Goal: Information Seeking & Learning: Learn about a topic

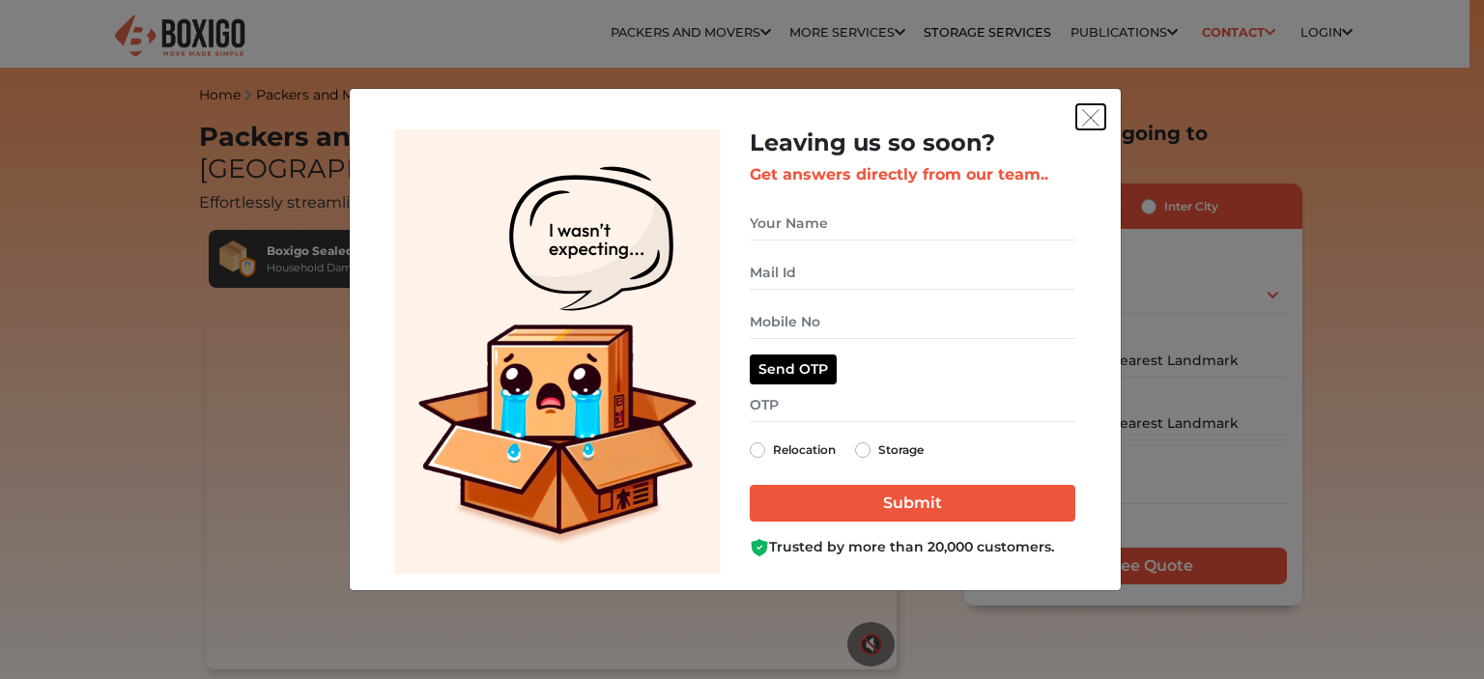
click at [1091, 113] on img "get free quote dialog" at bounding box center [1090, 117] width 17 height 17
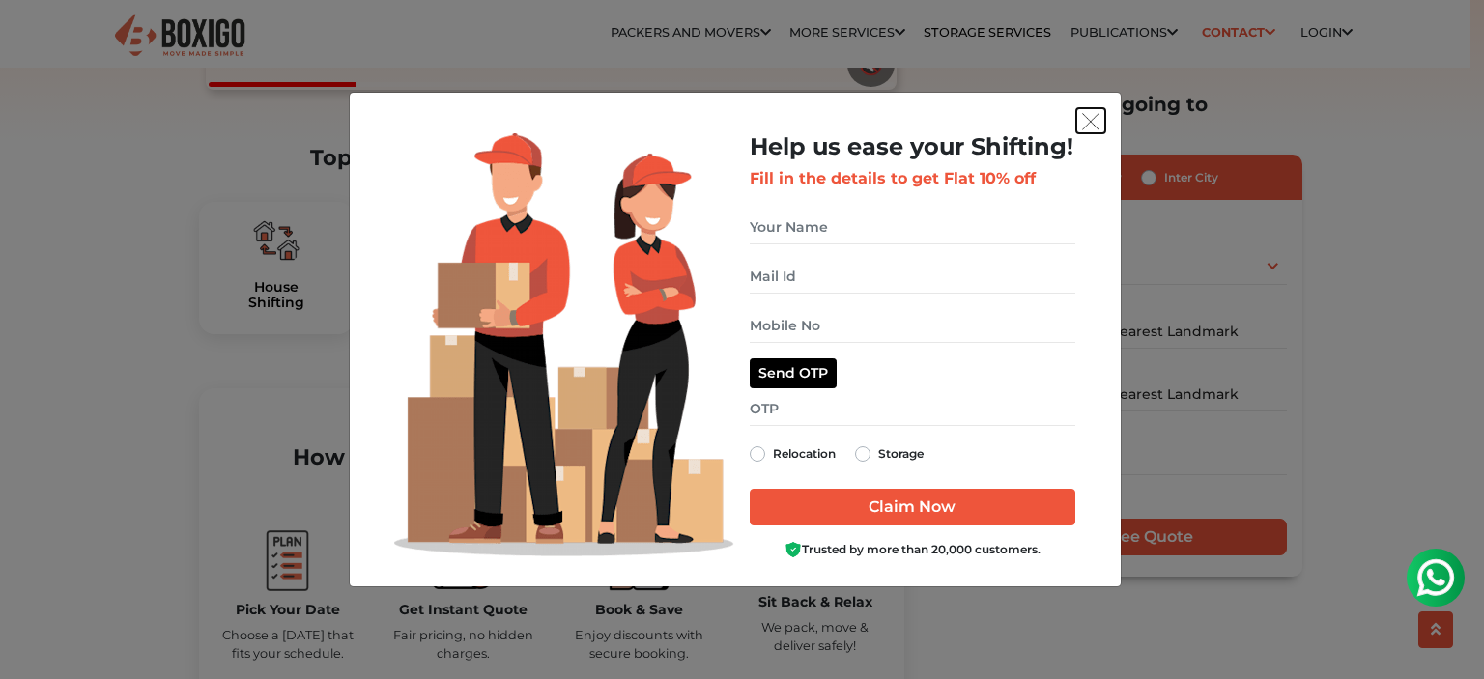
click at [1090, 123] on img "get free quote dialog" at bounding box center [1090, 121] width 17 height 17
click at [1091, 115] on img "get free quote dialog" at bounding box center [1090, 121] width 17 height 17
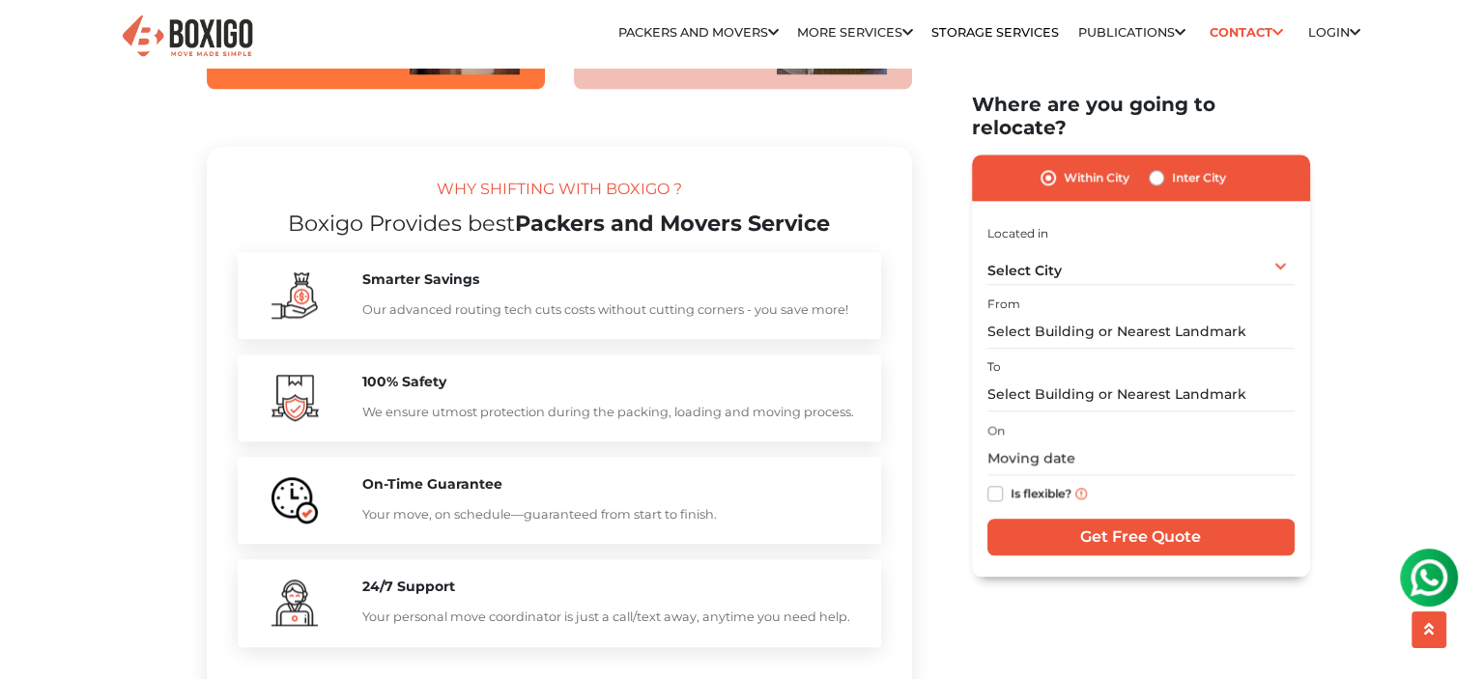
scroll to position [2028, 0]
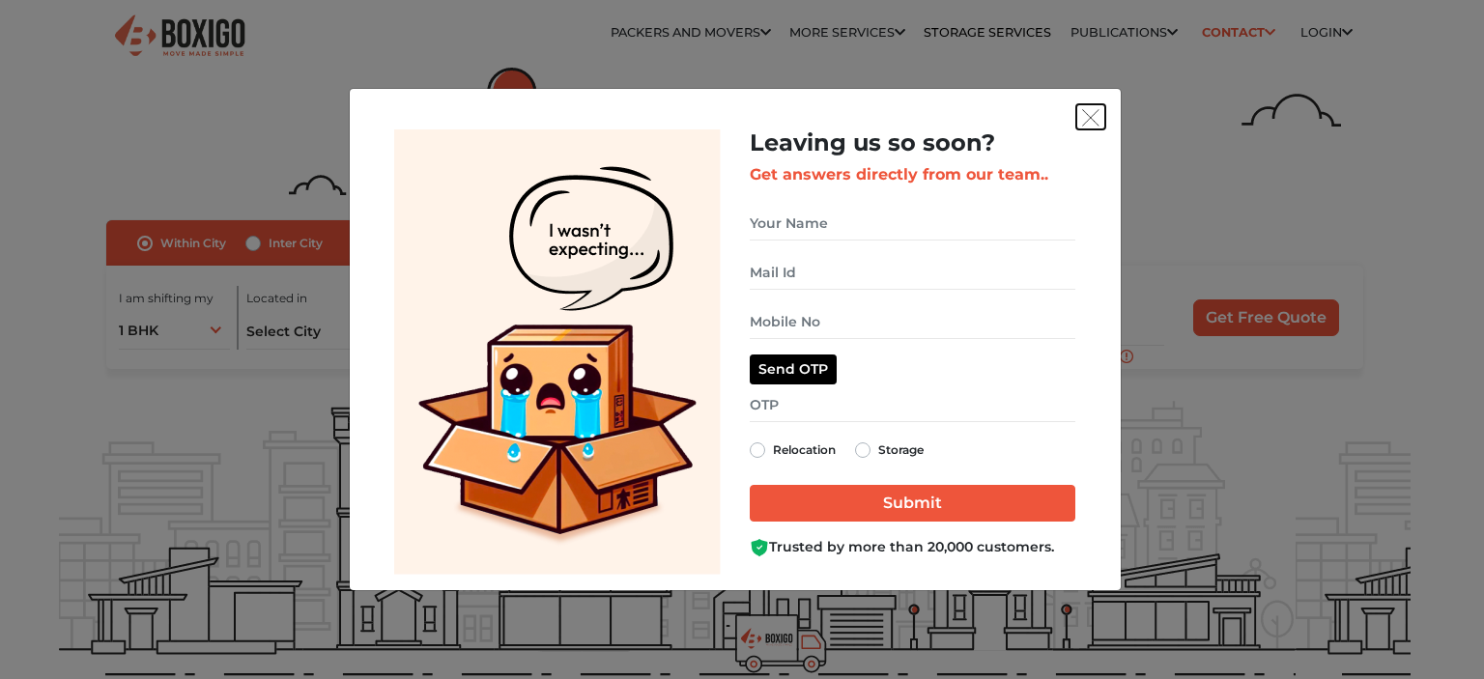
click at [1092, 107] on button "get free quote dialog" at bounding box center [1090, 116] width 29 height 25
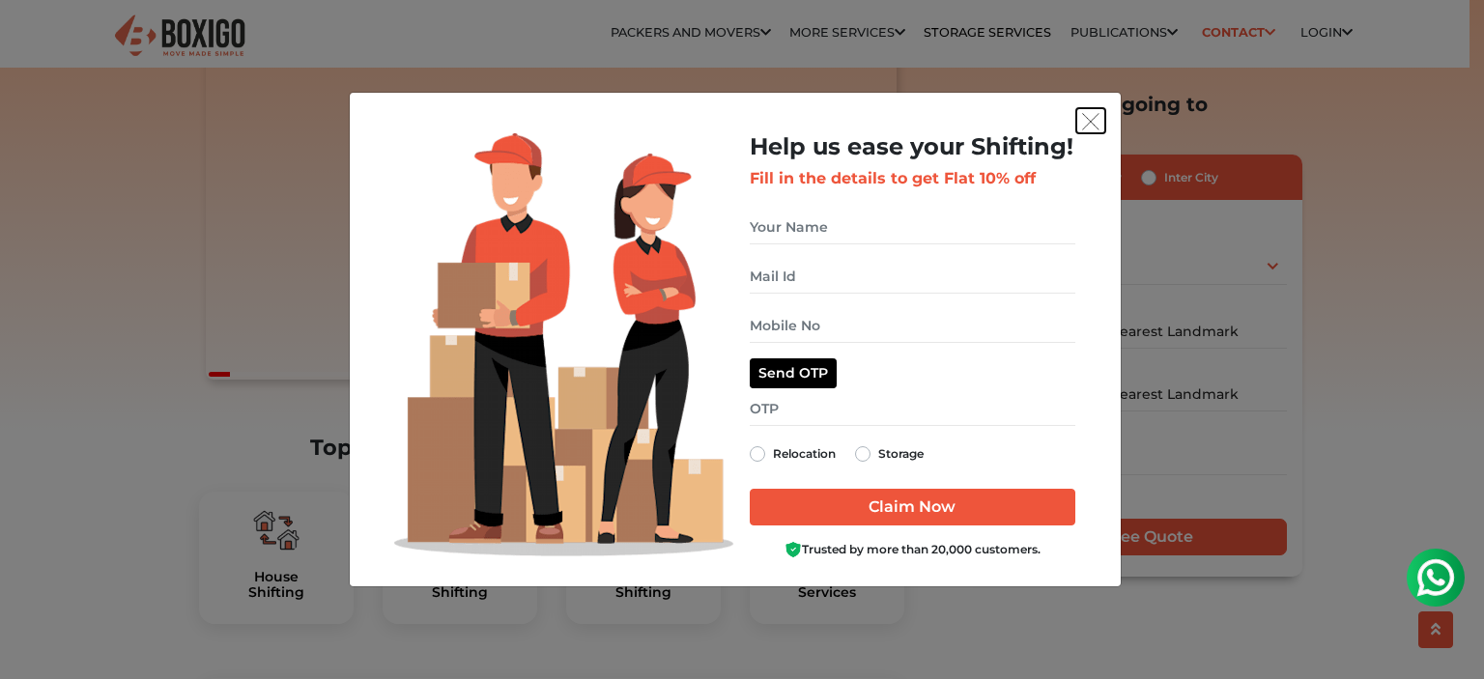
click at [1076, 129] on button "get free quote dialog" at bounding box center [1090, 120] width 29 height 25
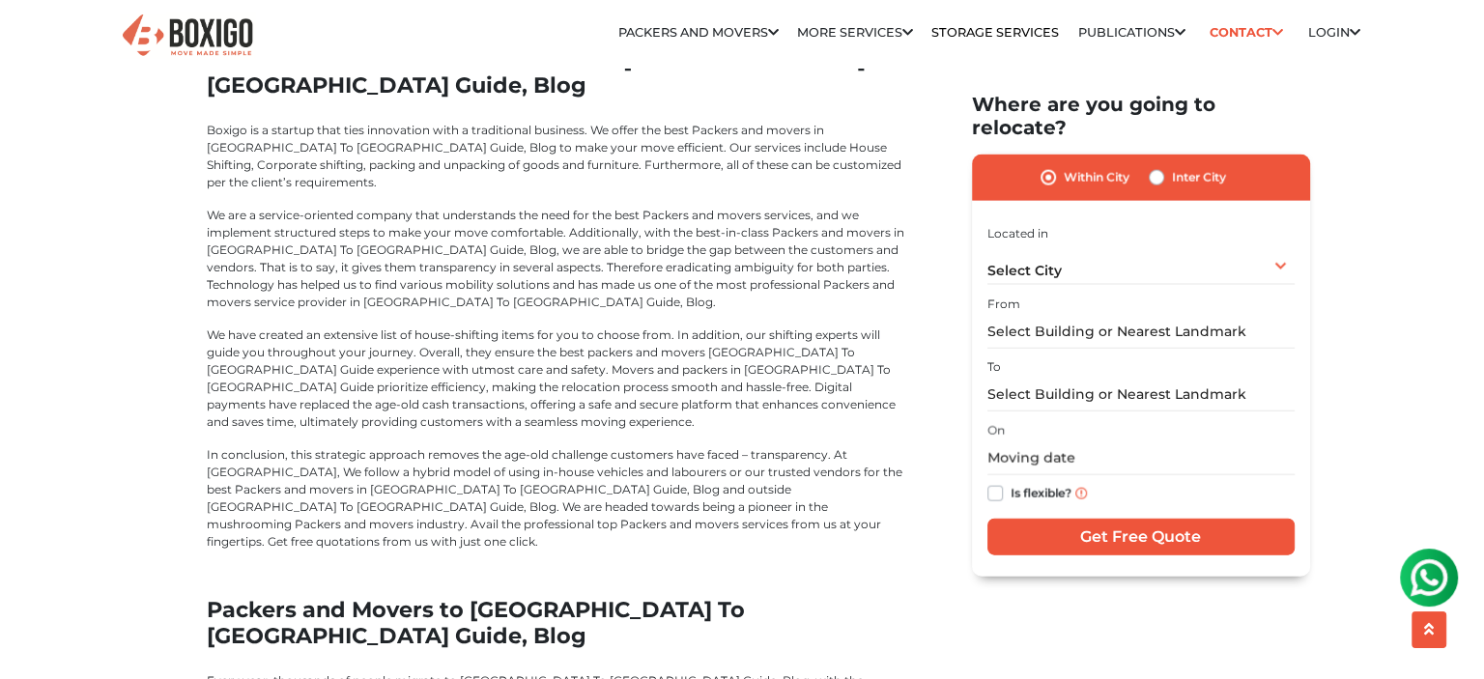
scroll to position [4057, 0]
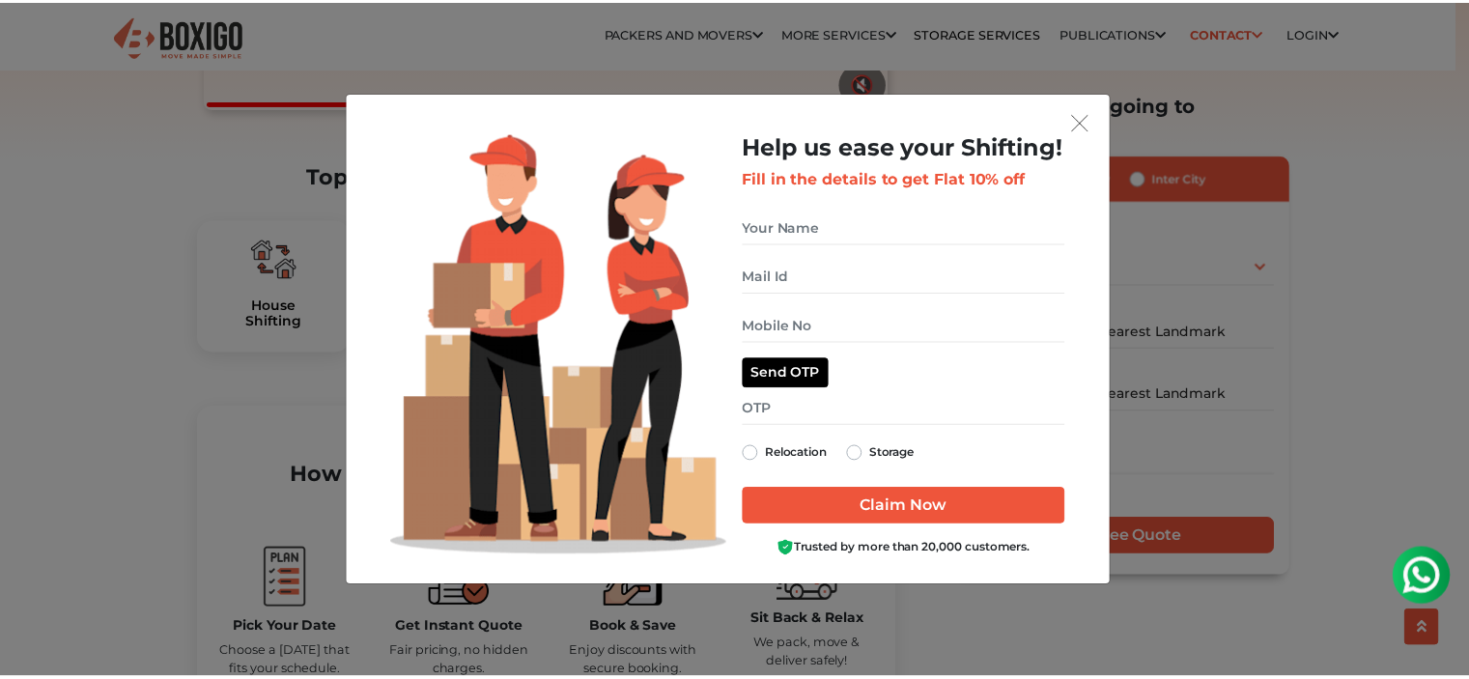
scroll to position [580, 0]
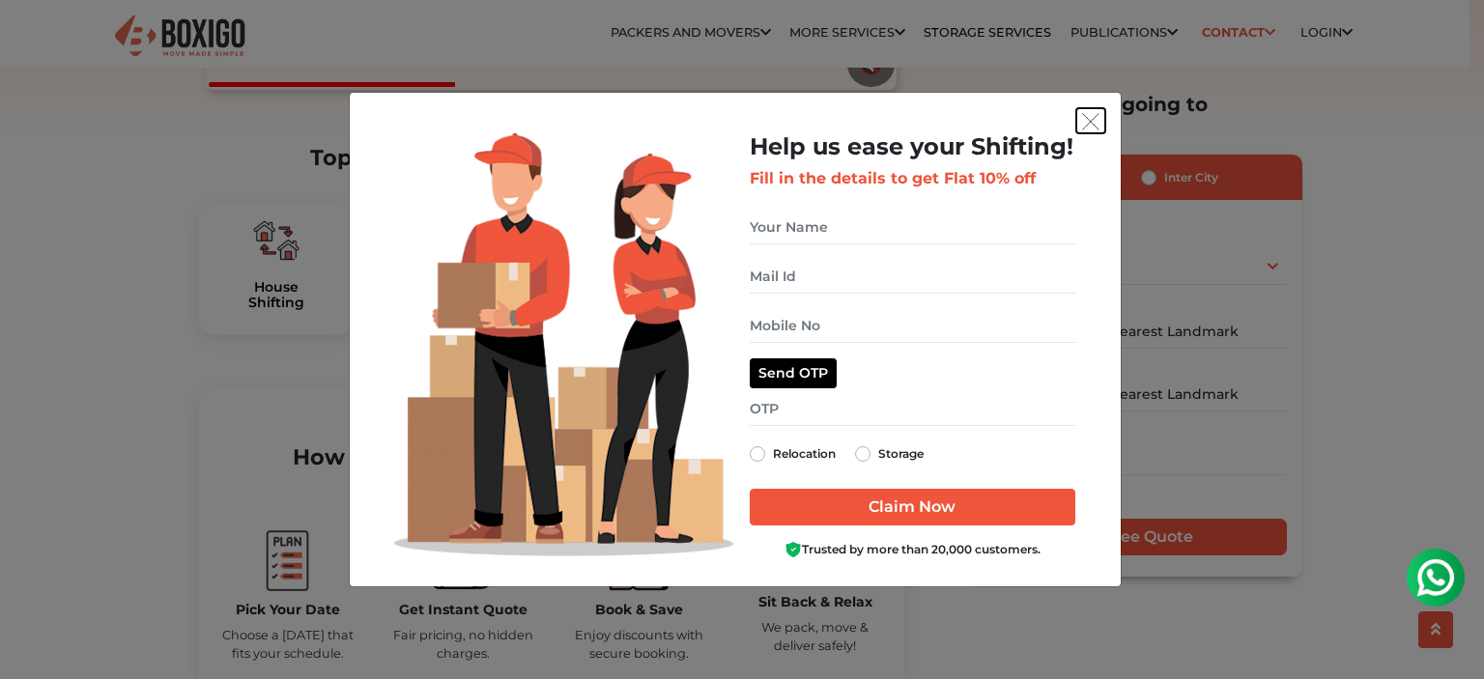
click at [1086, 123] on img "get free quote dialog" at bounding box center [1090, 121] width 17 height 17
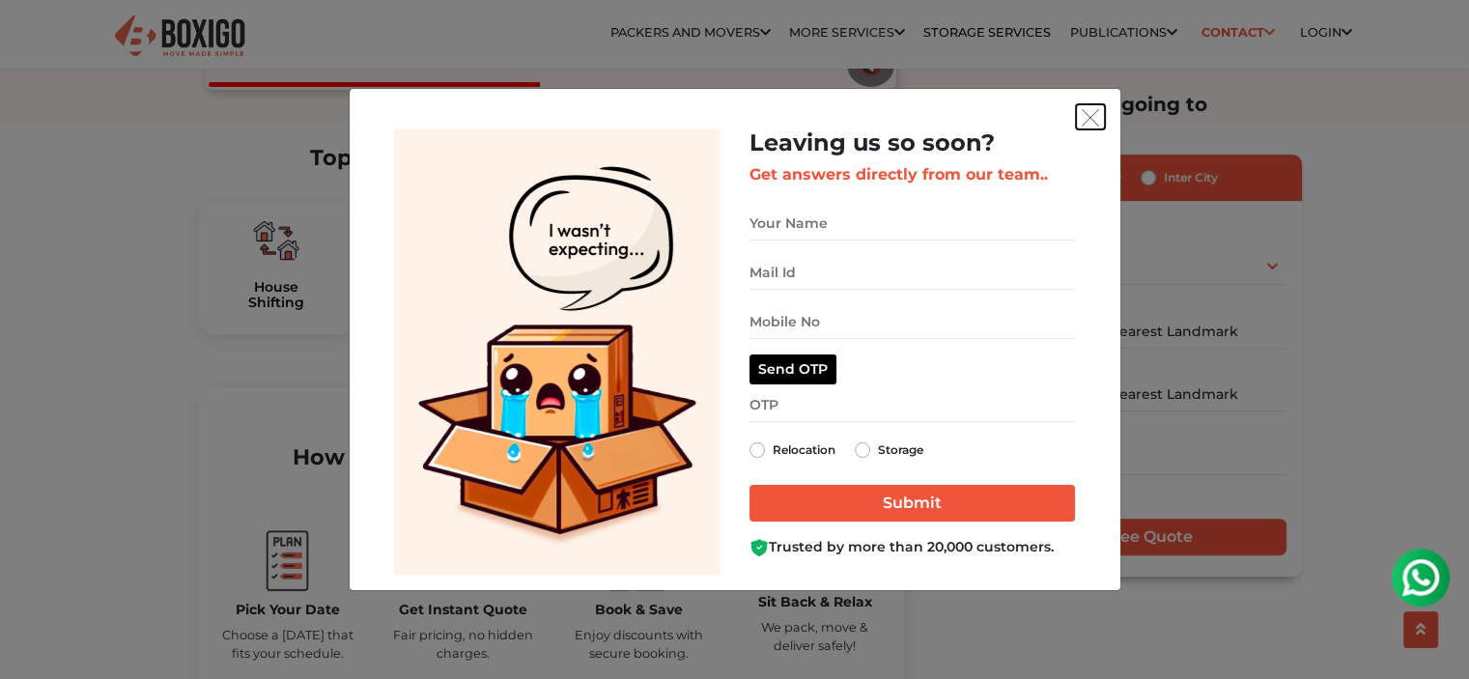
click at [1083, 112] on img "get free quote dialog" at bounding box center [1090, 117] width 17 height 17
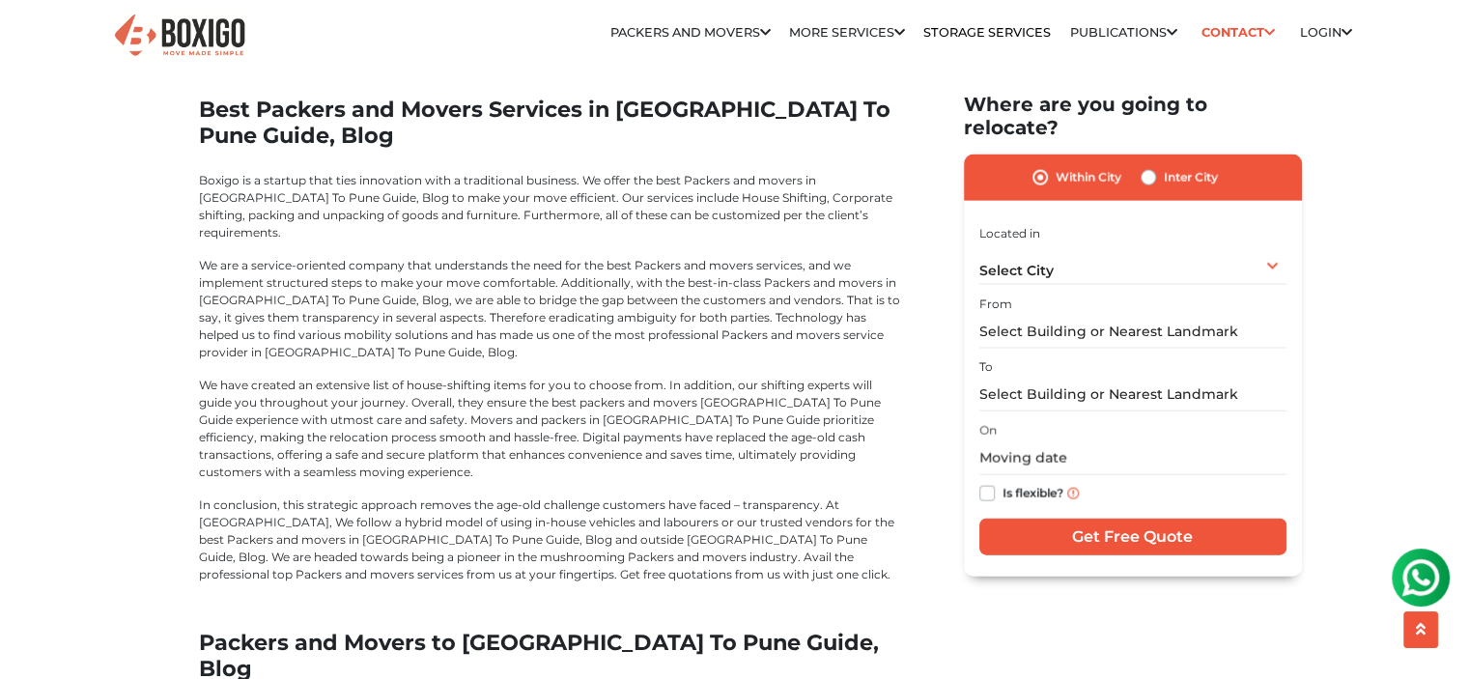
scroll to position [4346, 0]
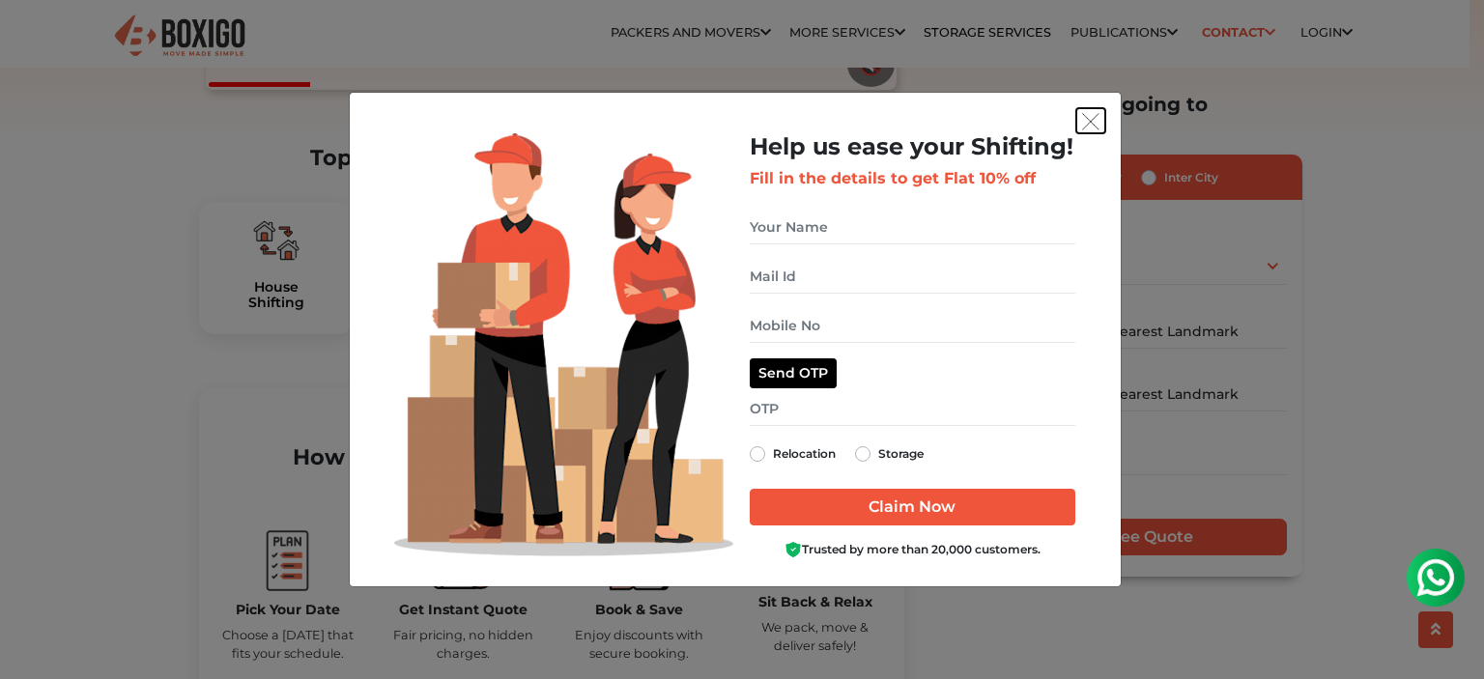
click at [1094, 116] on img "get free quote dialog" at bounding box center [1090, 121] width 17 height 17
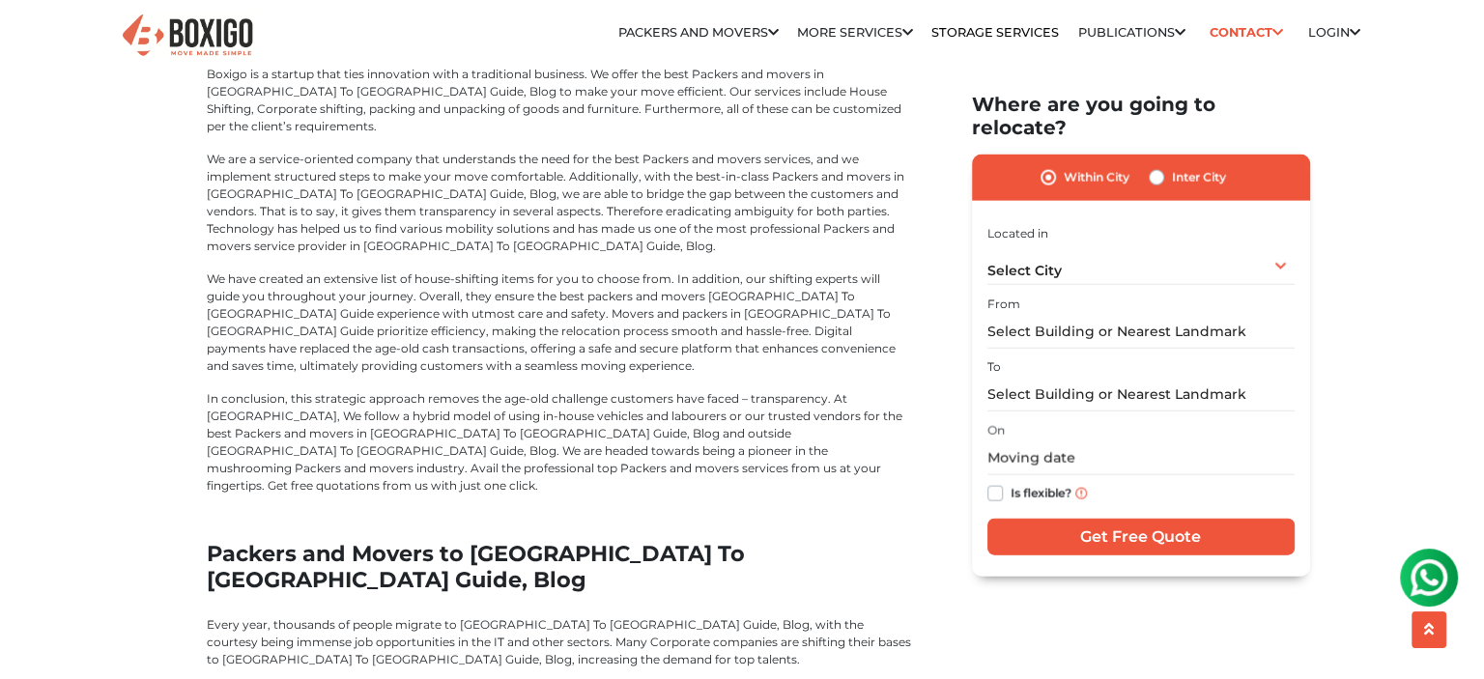
scroll to position [4346, 0]
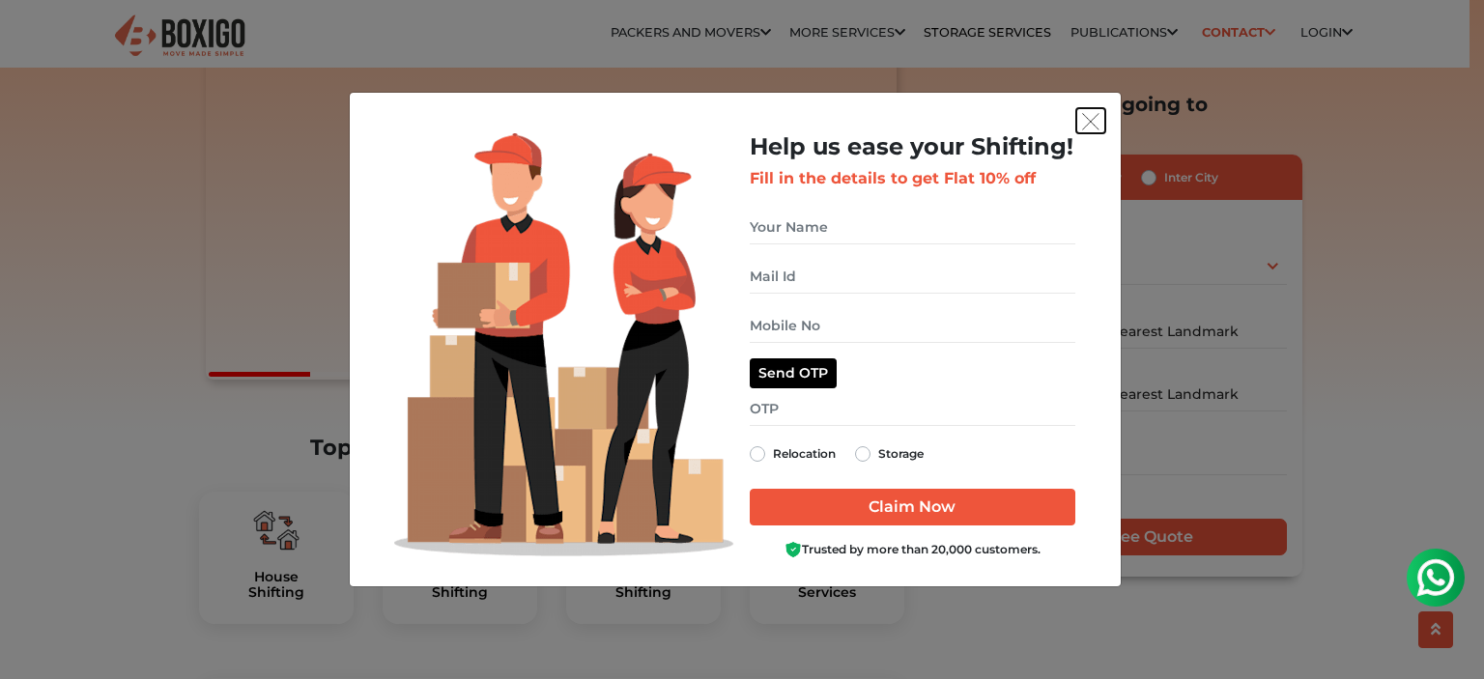
click at [1093, 119] on img "get free quote dialog" at bounding box center [1090, 121] width 17 height 17
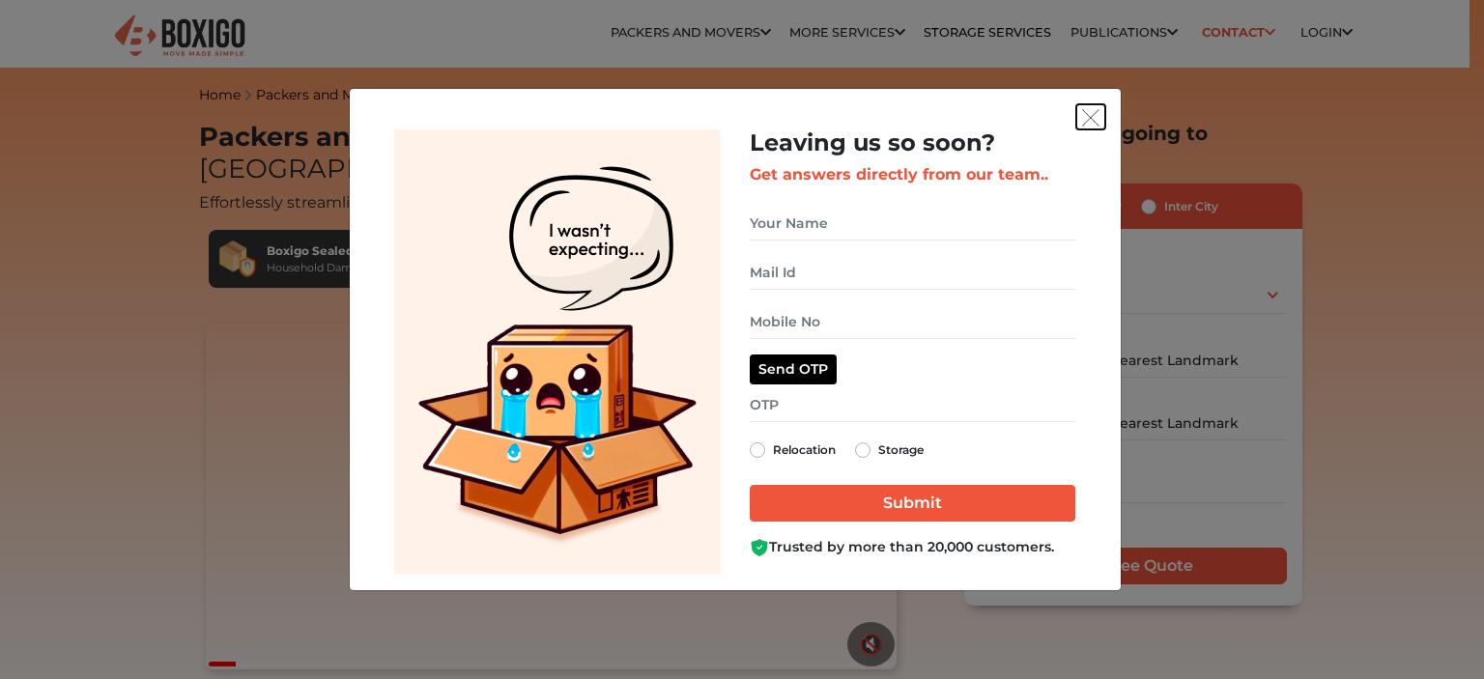
click at [1082, 123] on img "get free quote dialog" at bounding box center [1090, 117] width 17 height 17
click at [1100, 115] on button "get free quote dialog" at bounding box center [1090, 116] width 29 height 25
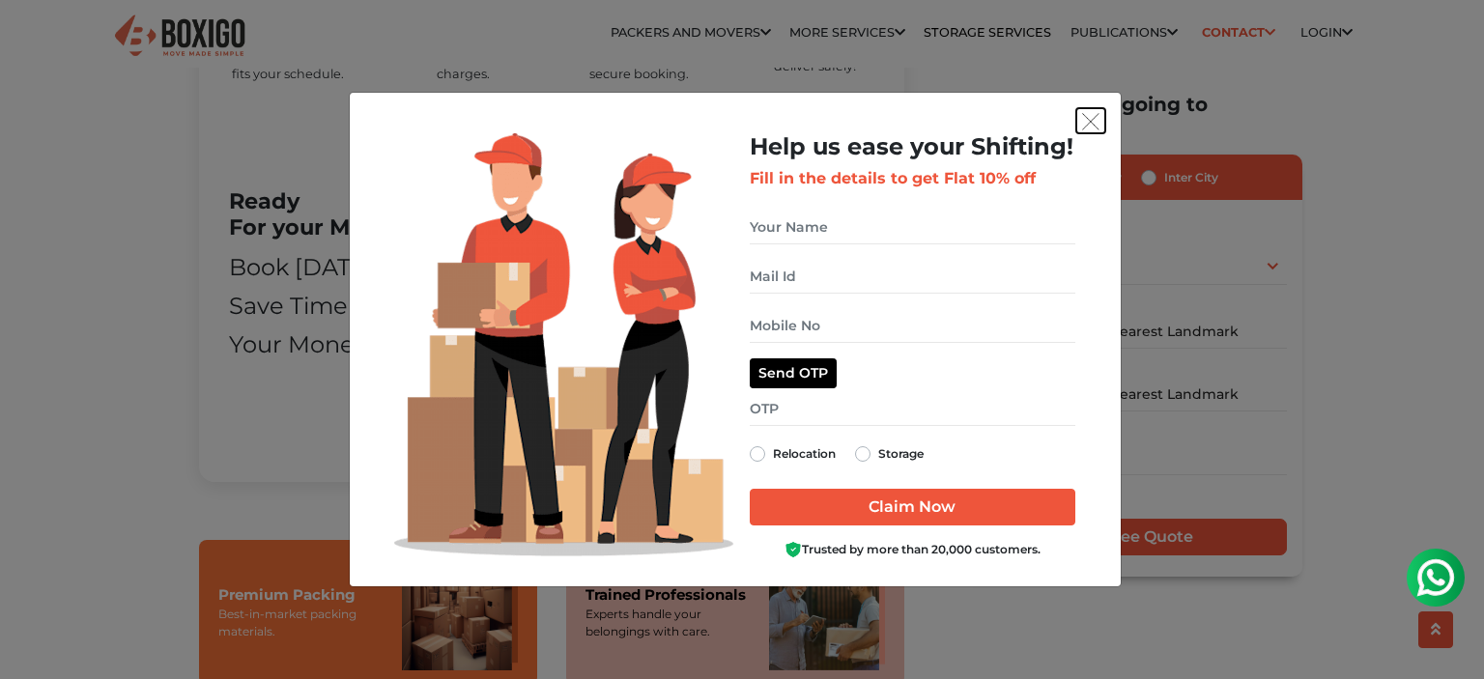
click at [1088, 118] on img "get free quote dialog" at bounding box center [1090, 121] width 17 height 17
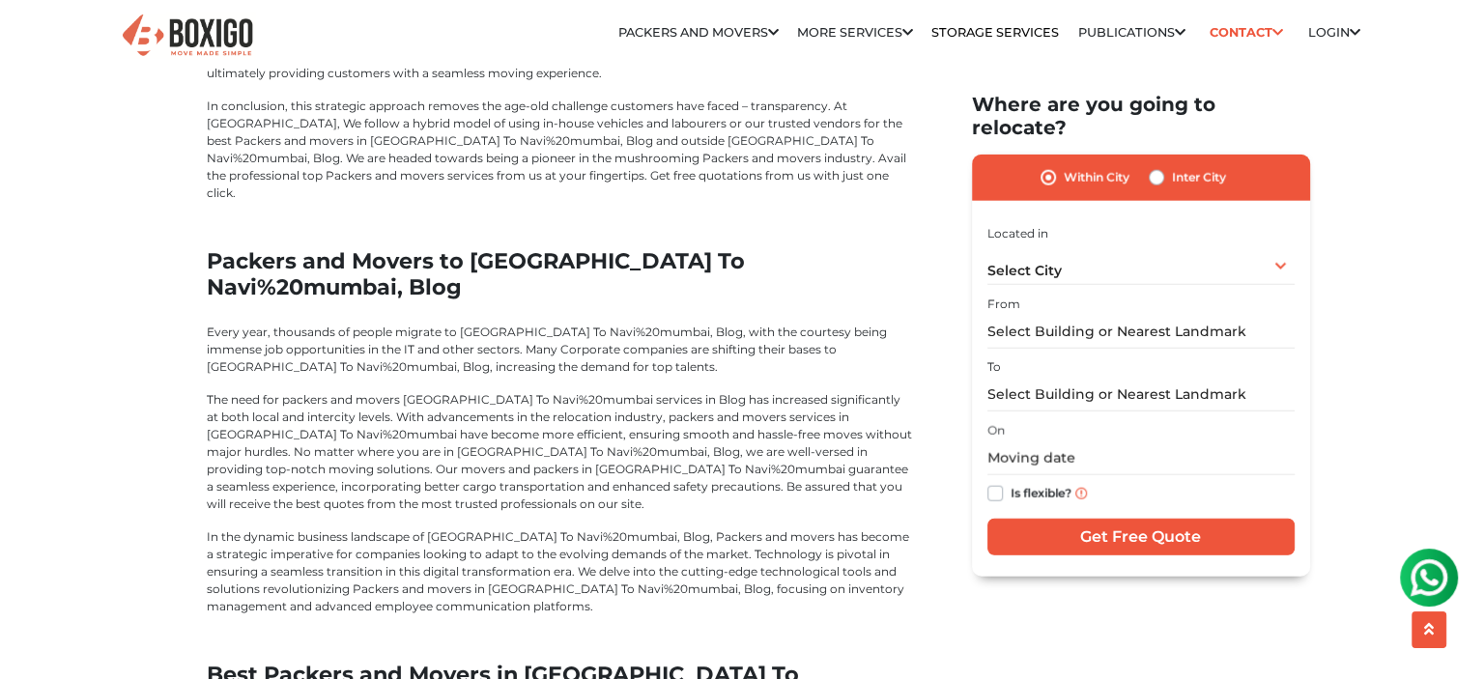
scroll to position [5795, 0]
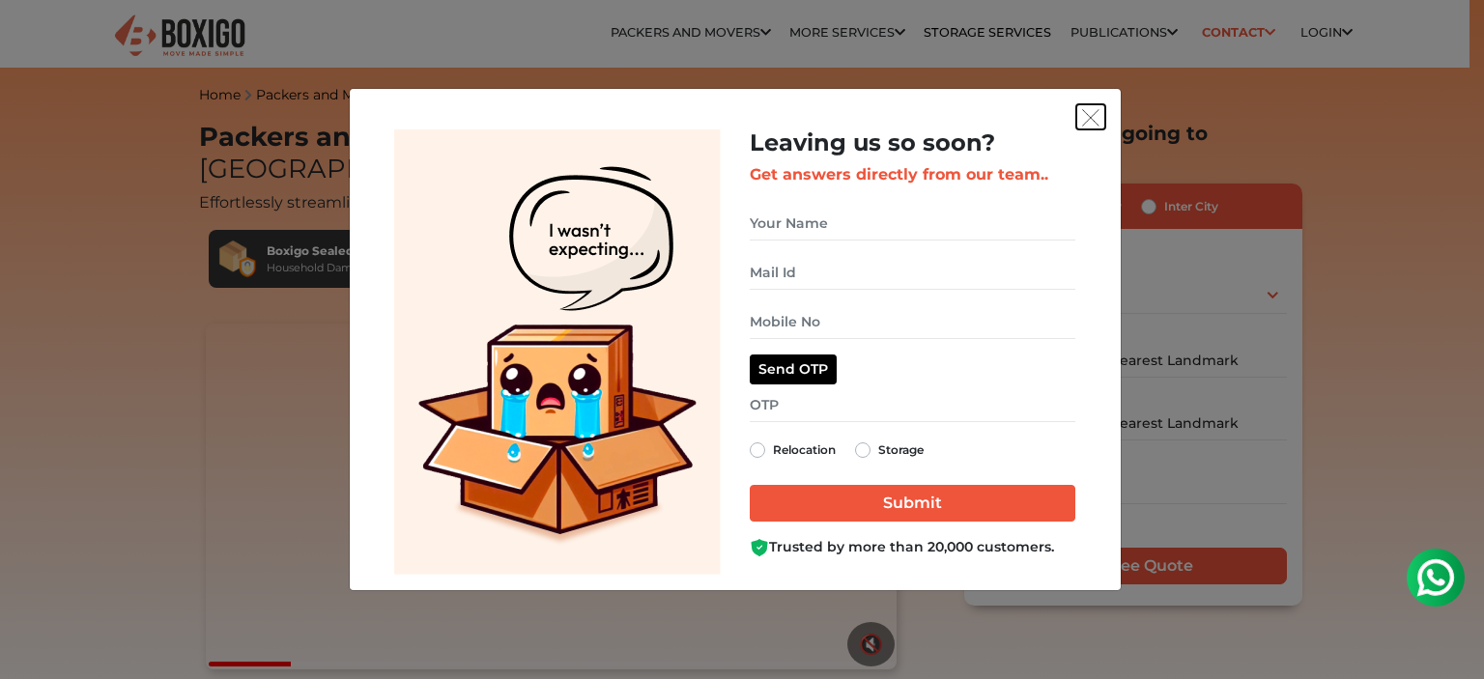
click at [1087, 122] on img "get free quote dialog" at bounding box center [1090, 117] width 17 height 17
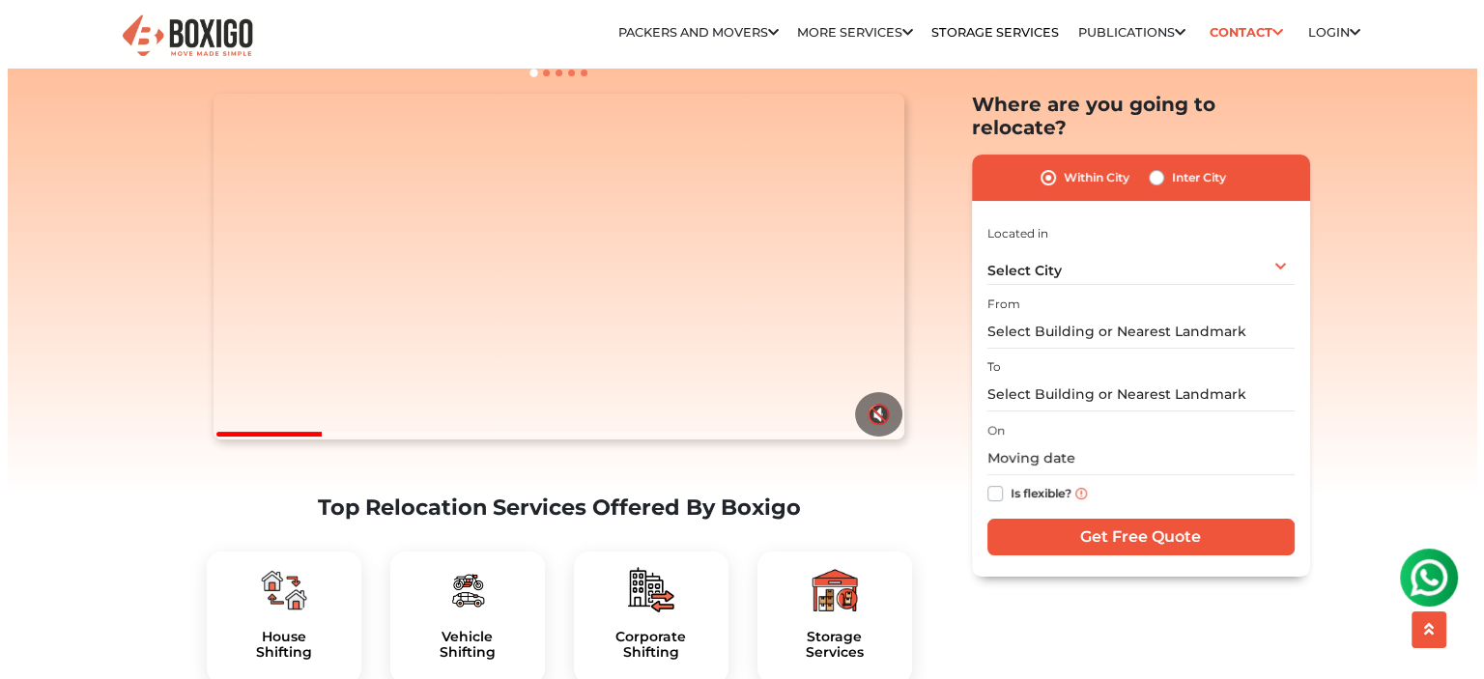
scroll to position [580, 0]
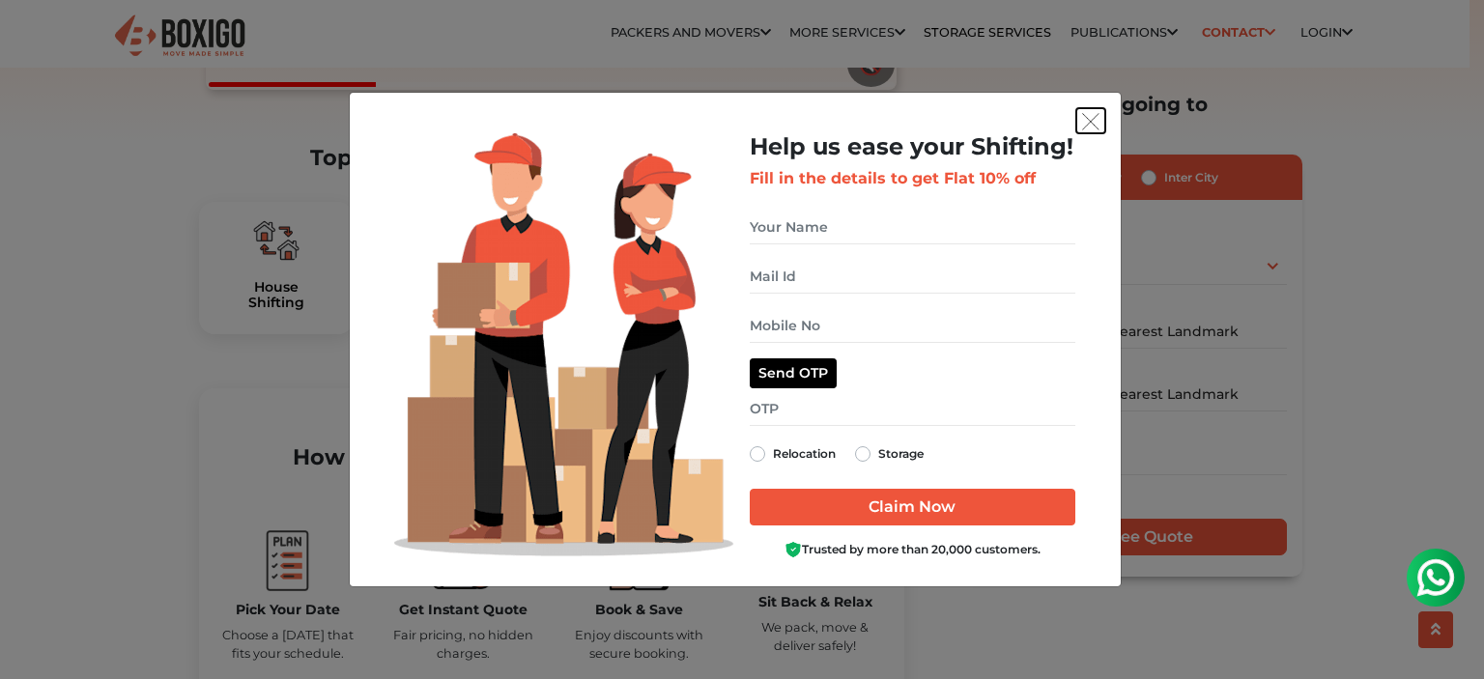
click at [1093, 126] on img "get free quote dialog" at bounding box center [1090, 121] width 17 height 17
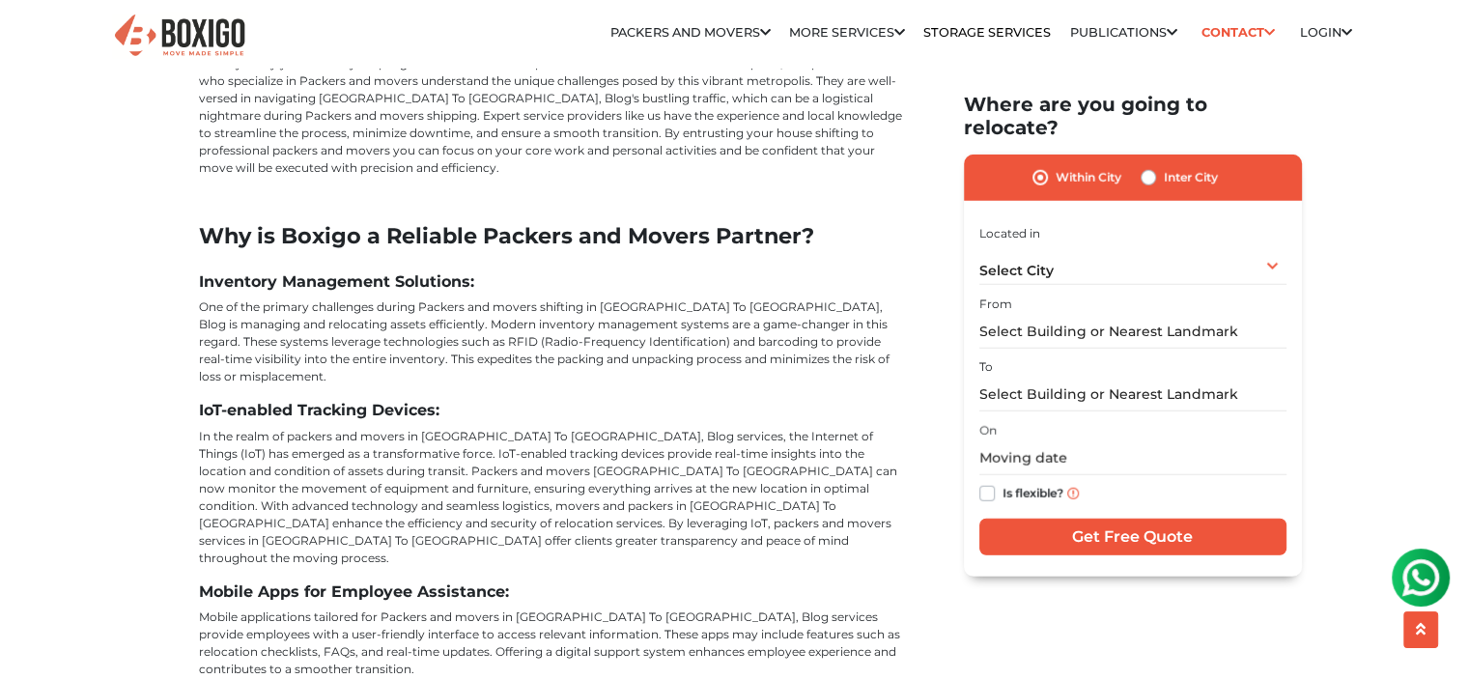
scroll to position [5795, 0]
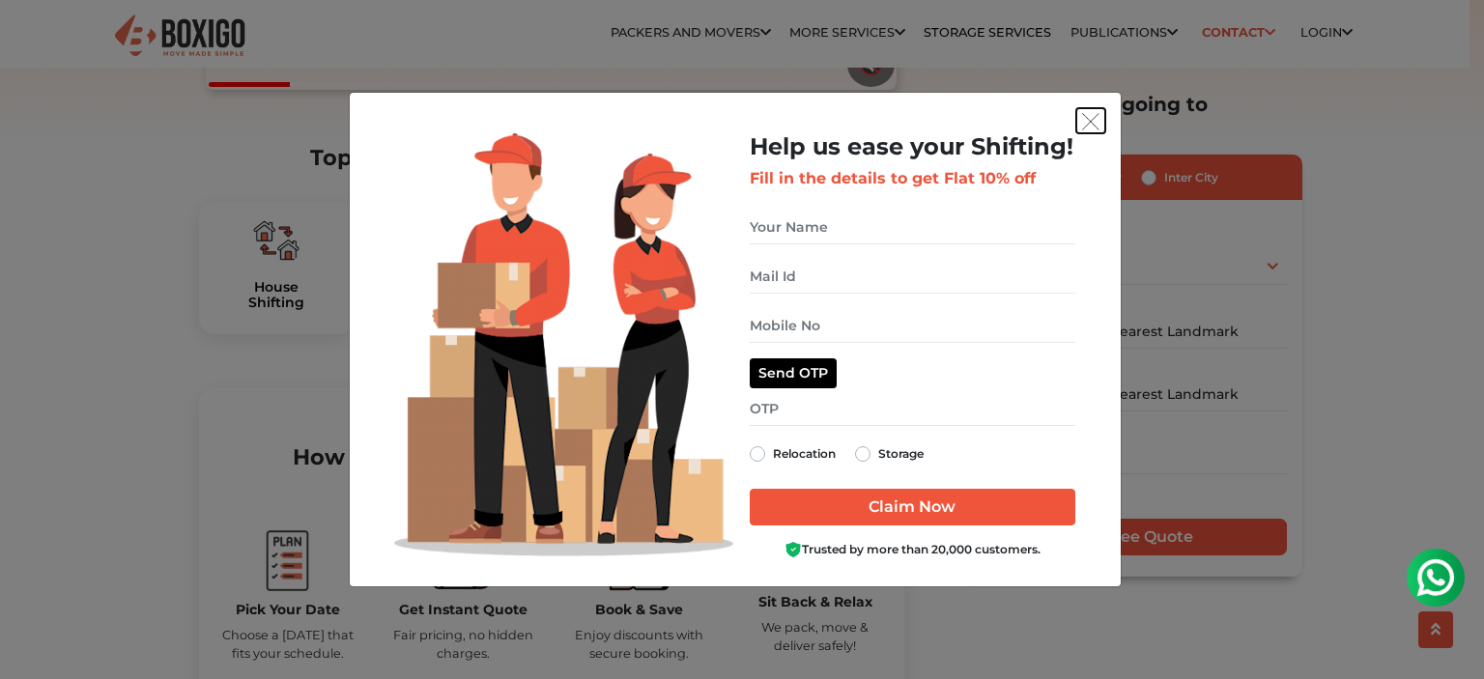
click at [1083, 122] on img "get free quote dialog" at bounding box center [1090, 121] width 17 height 17
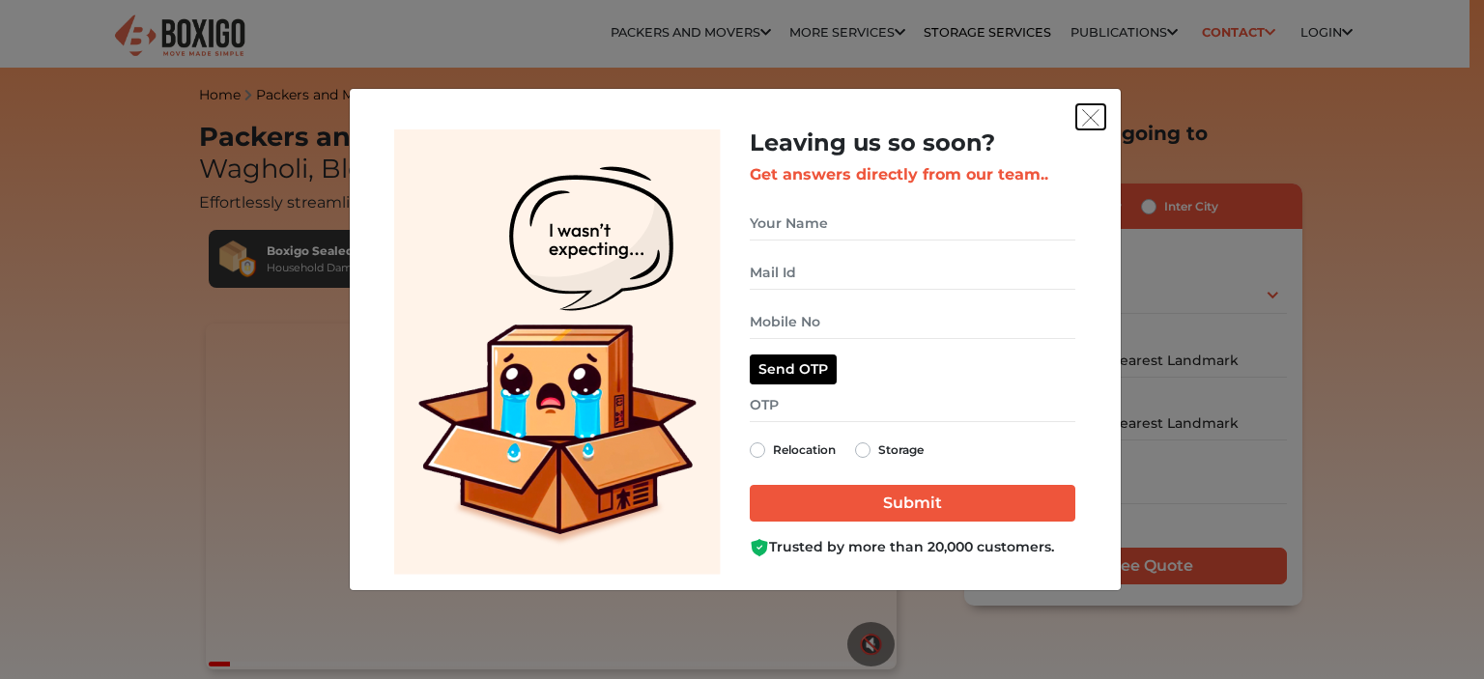
click at [1083, 105] on button "get free quote dialog" at bounding box center [1090, 116] width 29 height 25
click at [1093, 116] on img "get free quote dialog" at bounding box center [1090, 117] width 17 height 17
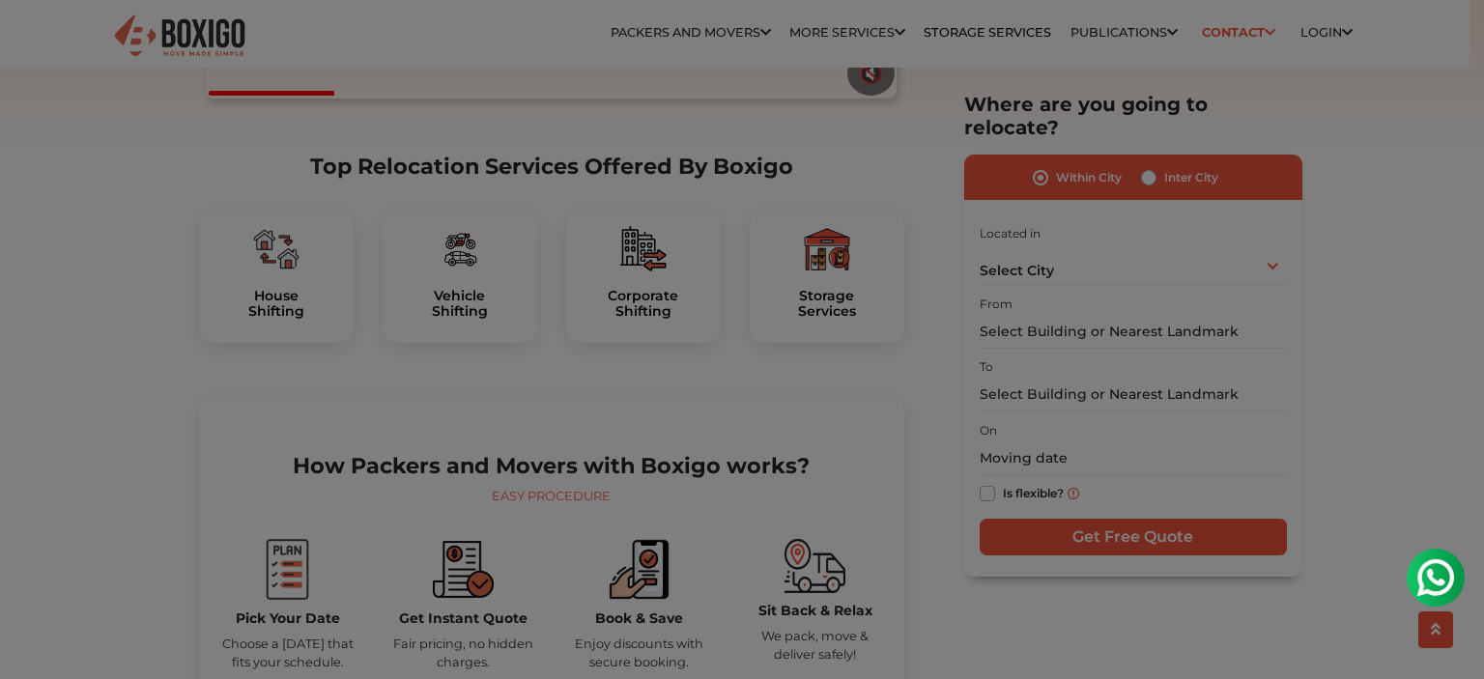
scroll to position [580, 0]
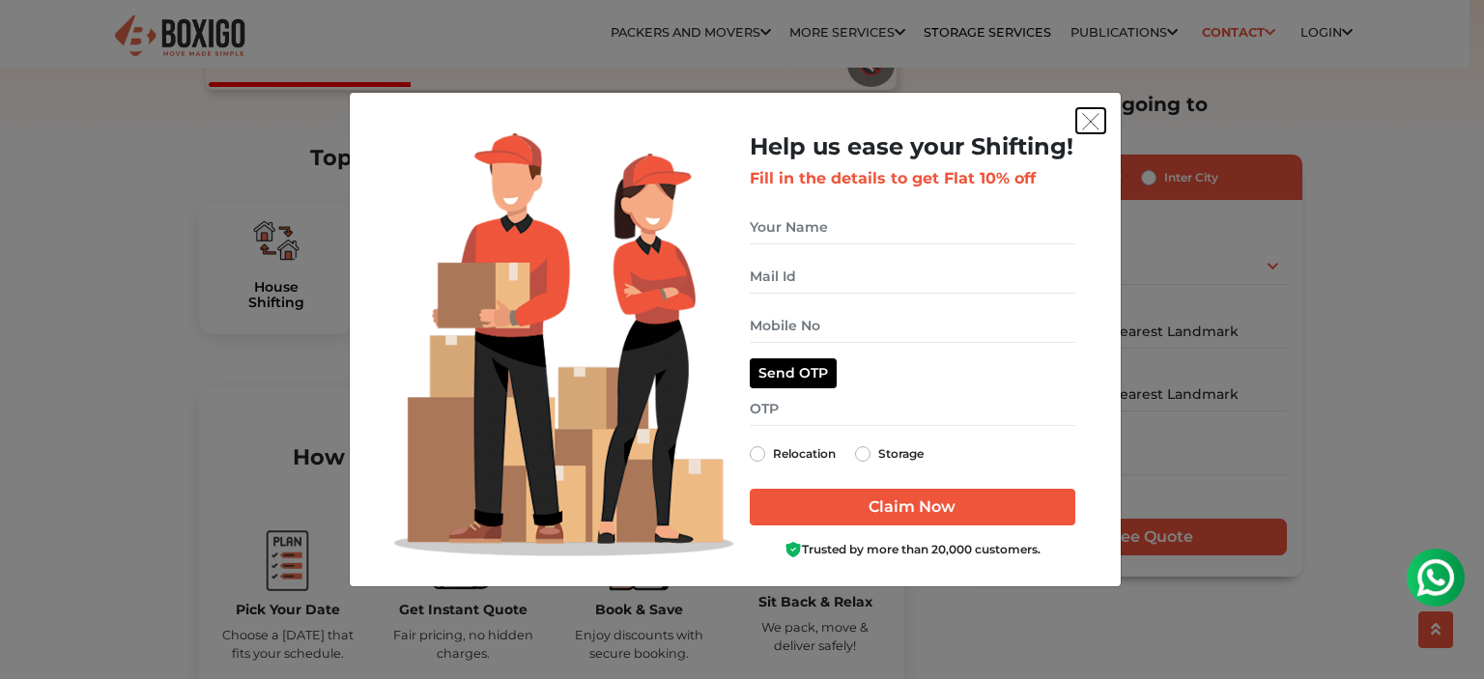
click at [1092, 113] on img "get free quote dialog" at bounding box center [1090, 121] width 17 height 17
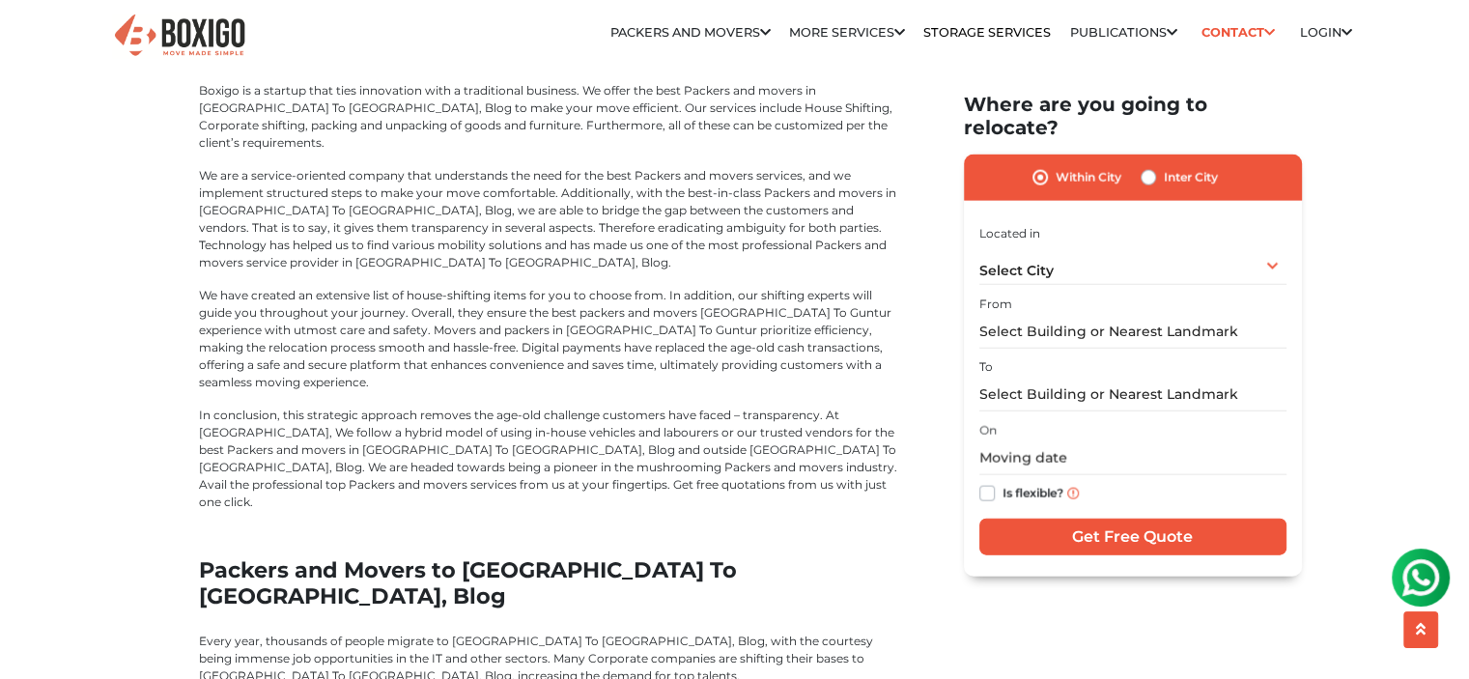
scroll to position [4346, 0]
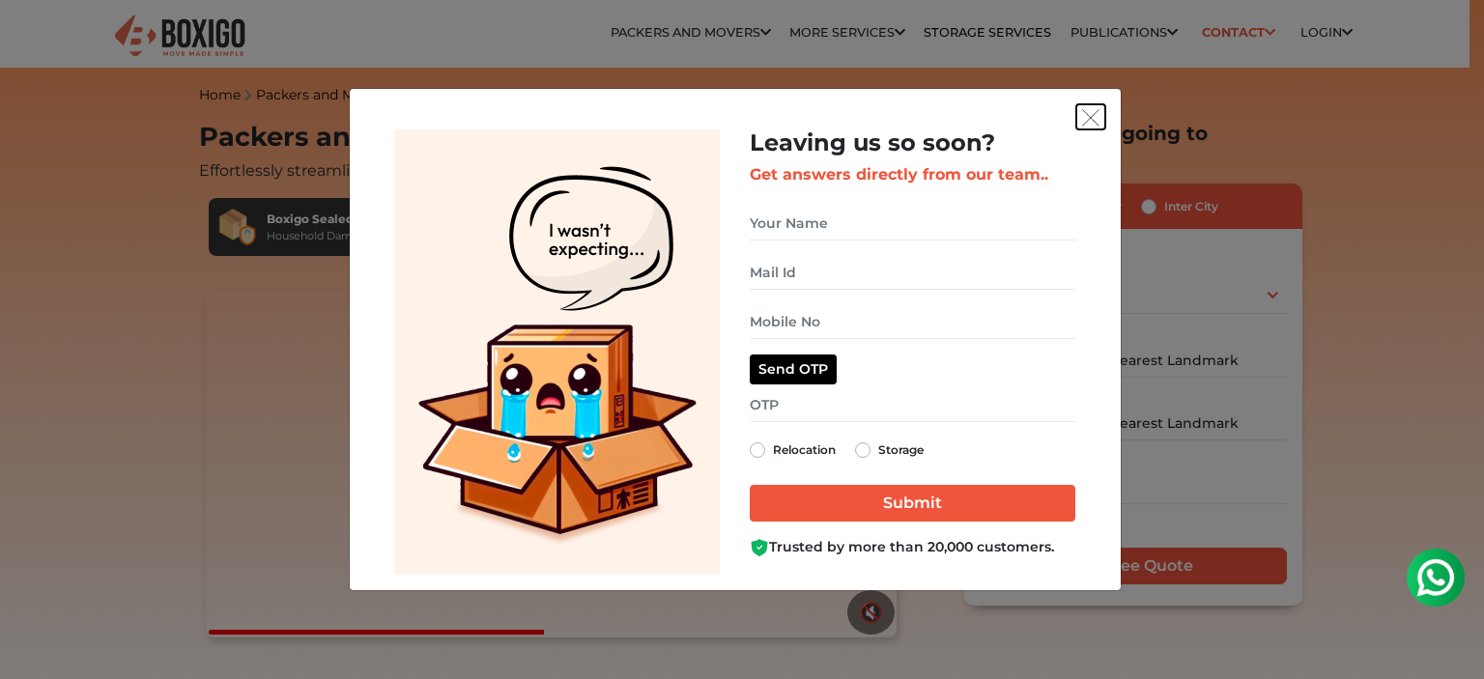
click at [1098, 124] on img "get free quote dialog" at bounding box center [1090, 117] width 17 height 17
